Goal: Find specific page/section: Find specific page/section

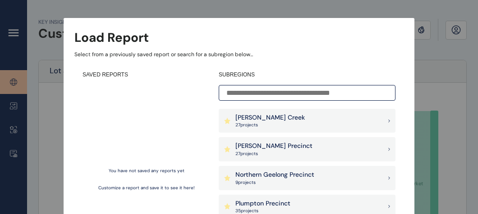
drag, startPoint x: 452, startPoint y: 66, endPoint x: 438, endPoint y: 65, distance: 14.0
click at [452, 67] on div "Load Report Select from a previously saved report or search for a subregion bel…" at bounding box center [239, 100] width 478 height 201
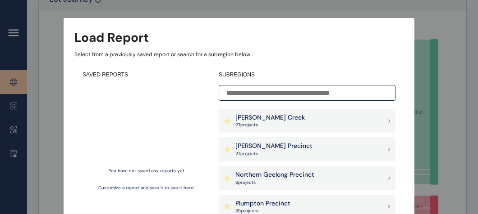
scroll to position [72, 0]
click at [299, 146] on div "[PERSON_NAME] Precinct 27 project s" at bounding box center [307, 149] width 177 height 24
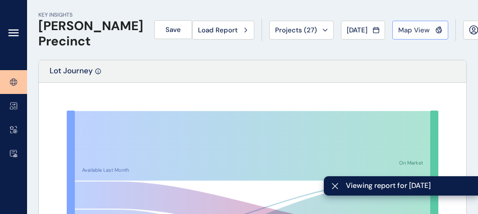
click at [401, 30] on span "Map View" at bounding box center [414, 30] width 32 height 9
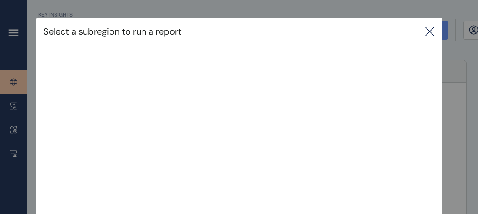
scroll to position [36, 0]
